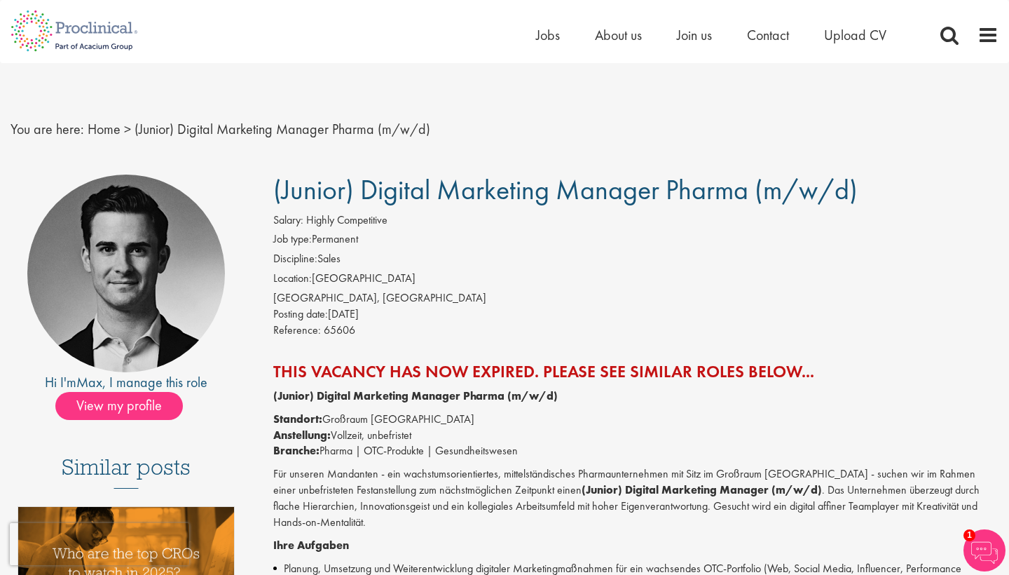
click at [38, 27] on img at bounding box center [74, 31] width 149 height 62
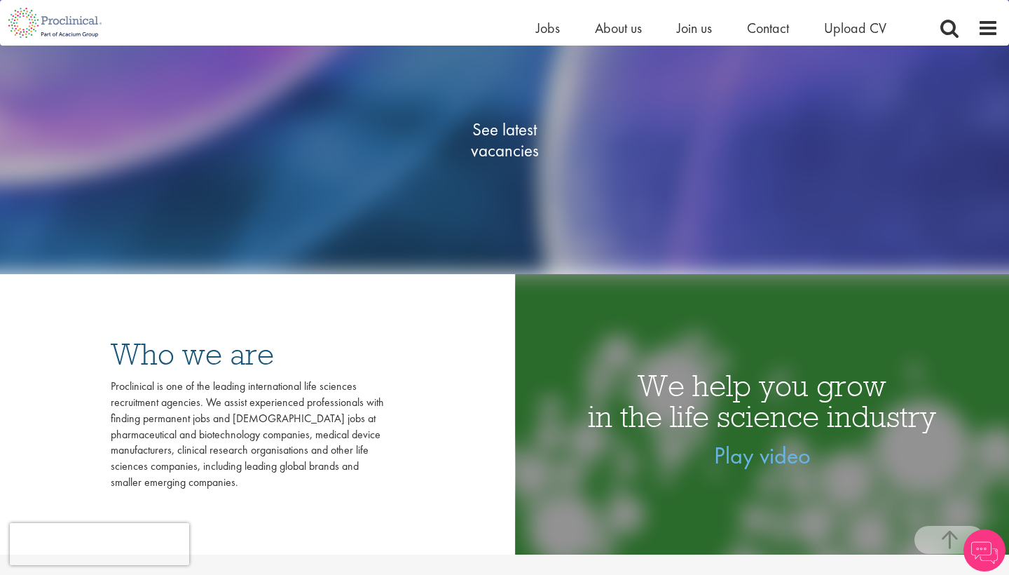
scroll to position [285, 0]
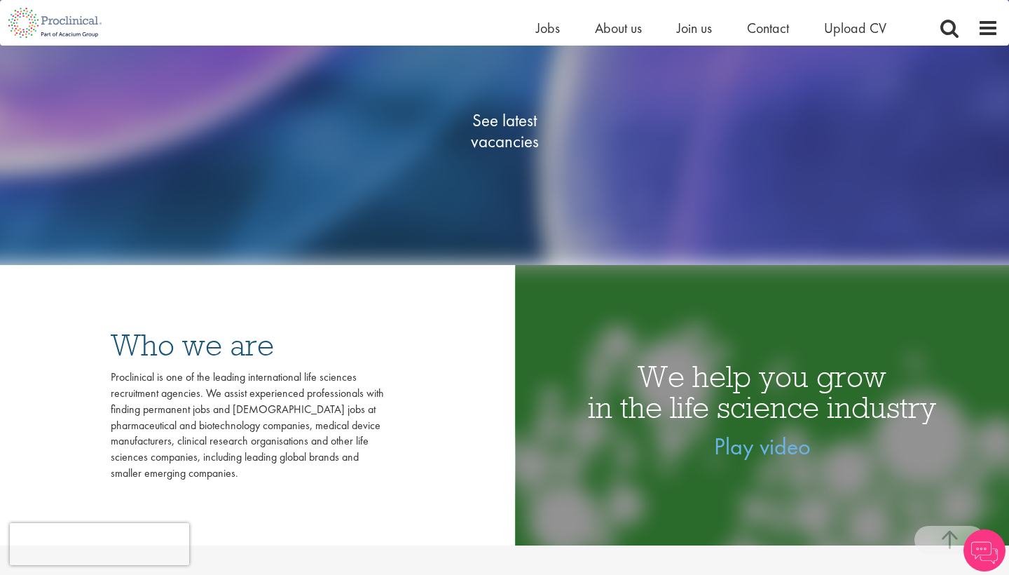
click at [518, 125] on span "See latest vacancies" at bounding box center [505, 131] width 140 height 42
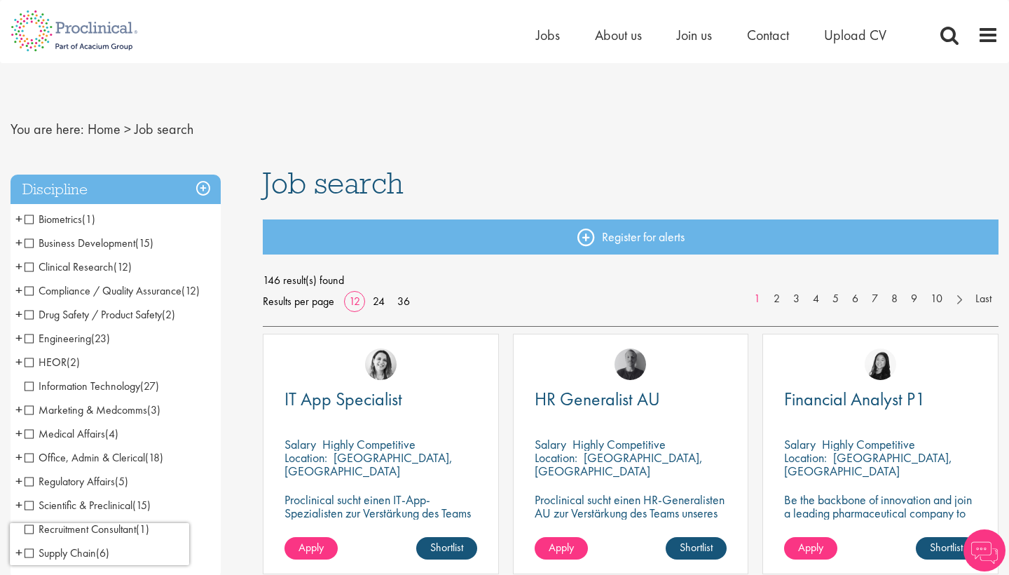
click at [30, 407] on span "Marketing & Medcomms" at bounding box center [86, 409] width 123 height 15
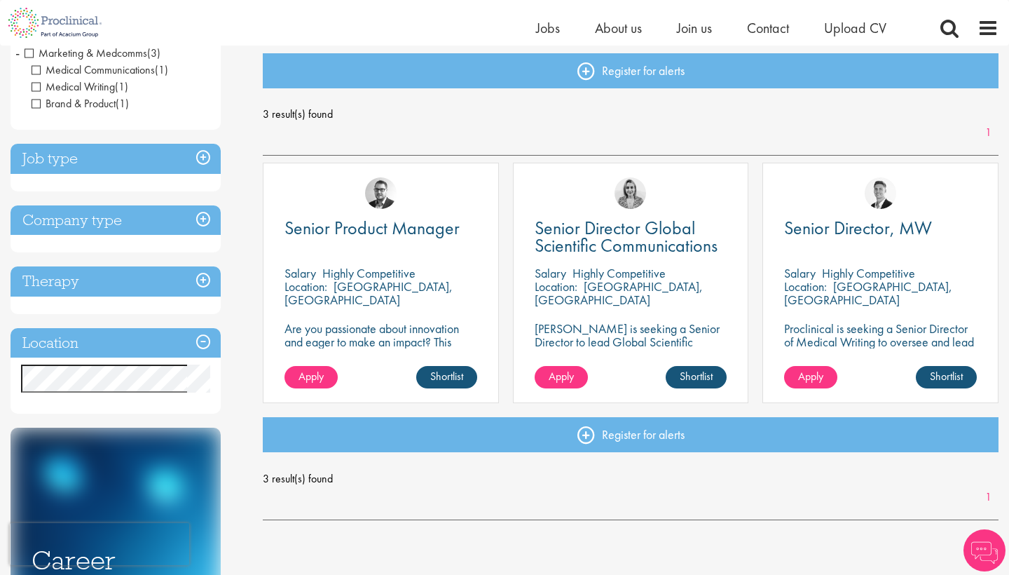
scroll to position [196, 0]
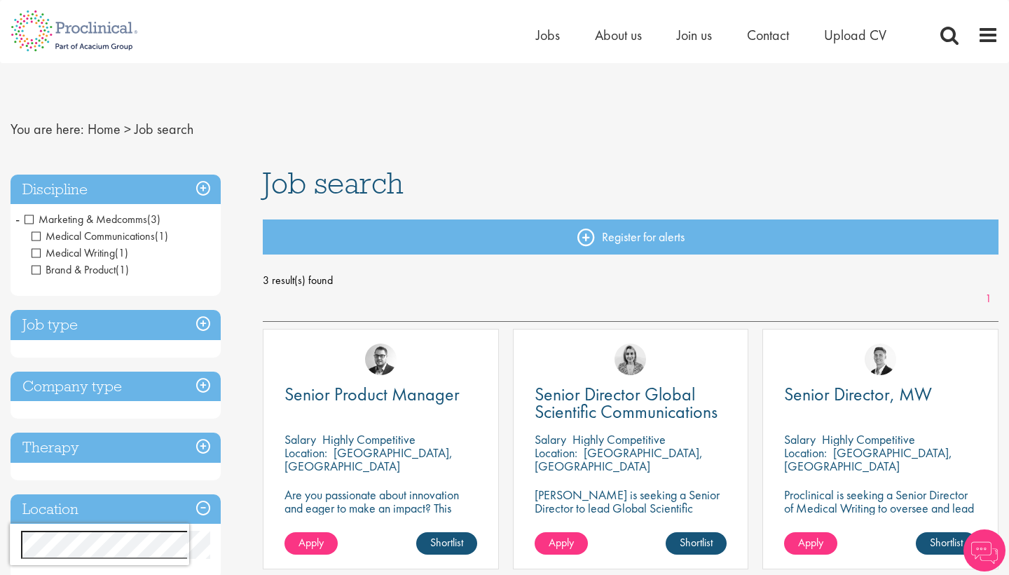
click at [29, 219] on span "Marketing & Medcomms" at bounding box center [86, 219] width 123 height 15
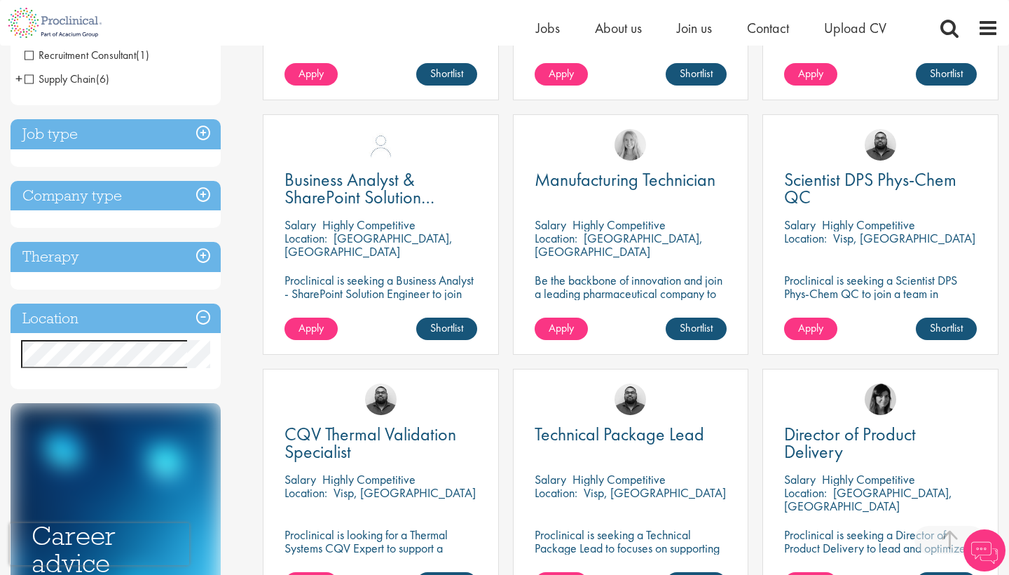
scroll to position [470, 0]
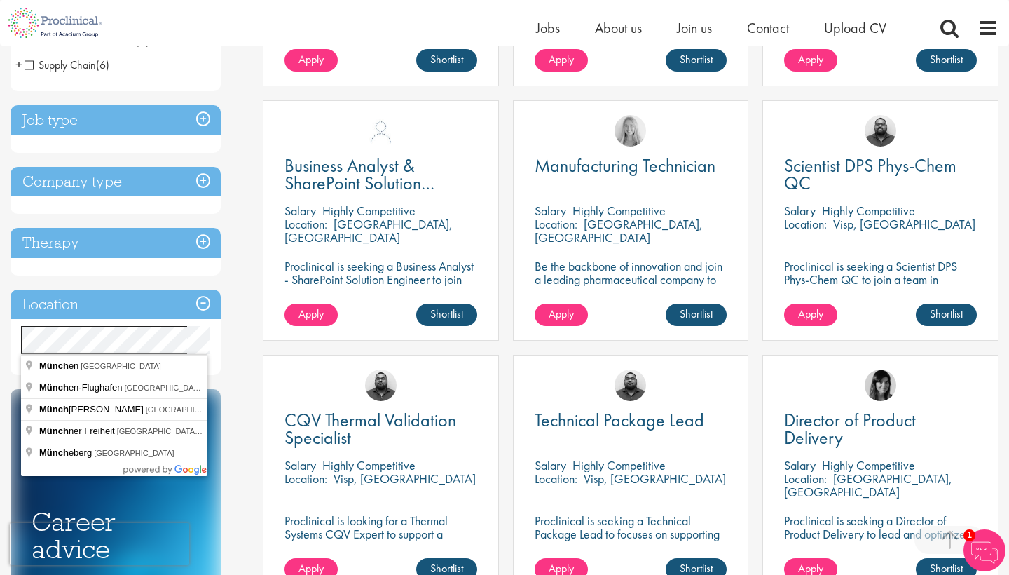
drag, startPoint x: 198, startPoint y: 355, endPoint x: 145, endPoint y: 366, distance: 54.4
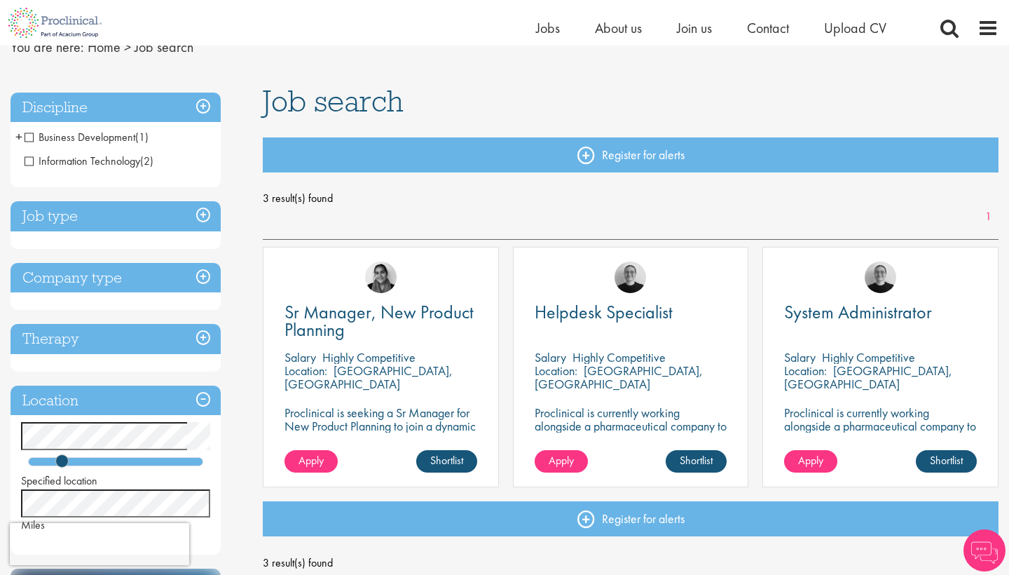
scroll to position [46, 0]
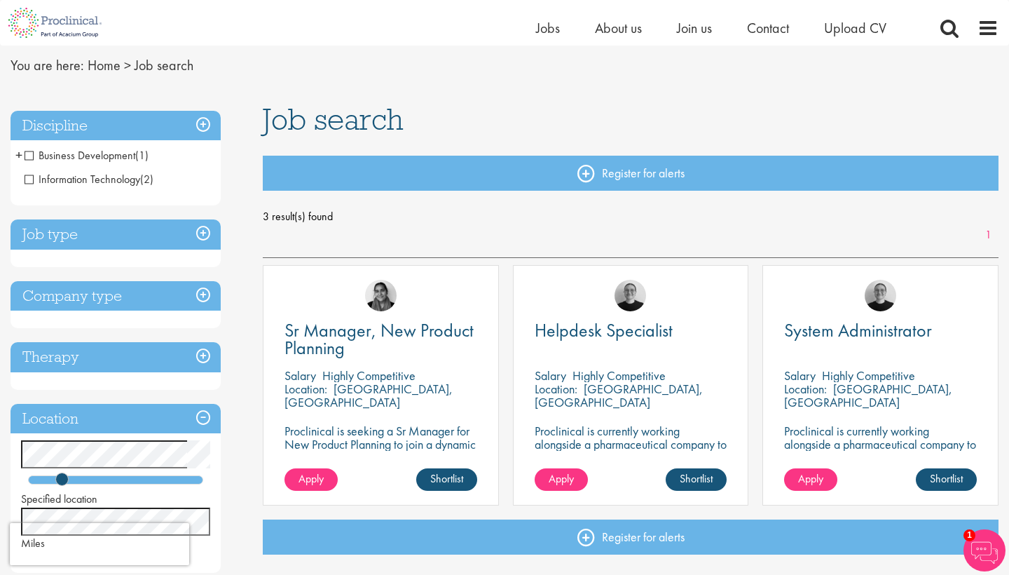
click at [205, 231] on h3 "Job type" at bounding box center [116, 234] width 210 height 30
